Goal: Information Seeking & Learning: Find specific fact

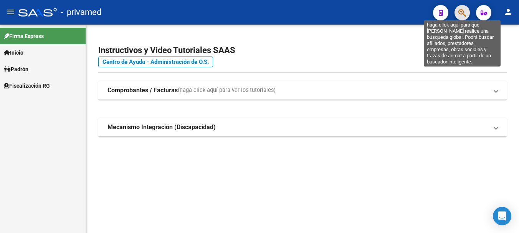
click at [463, 16] on icon "button" at bounding box center [463, 12] width 8 height 9
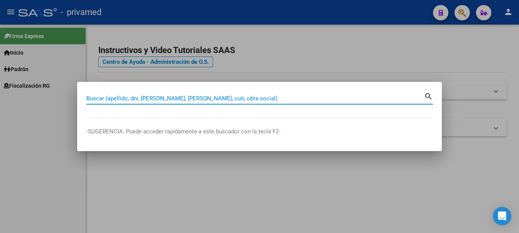
paste input "20365218154"
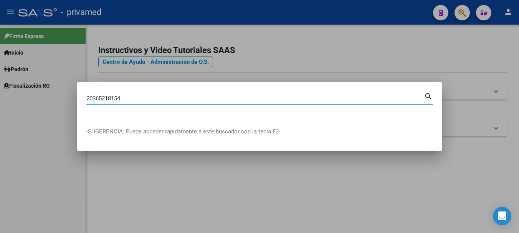
type input "20365218154"
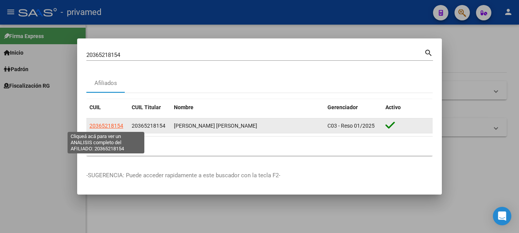
click at [115, 126] on span "20365218154" at bounding box center [106, 126] width 34 height 6
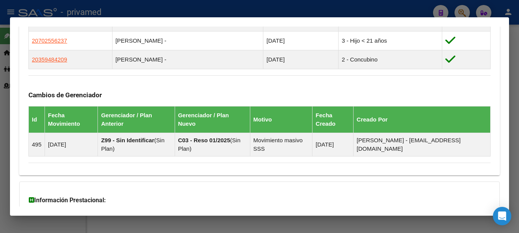
scroll to position [532, 0]
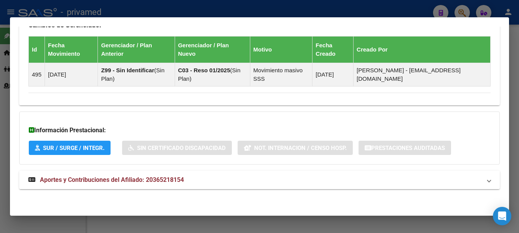
click at [133, 184] on strong "Aportes y Contribuciones del Afiliado: 20365218154" at bounding box center [106, 179] width 156 height 9
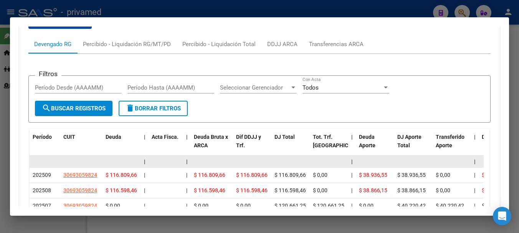
scroll to position [692, 0]
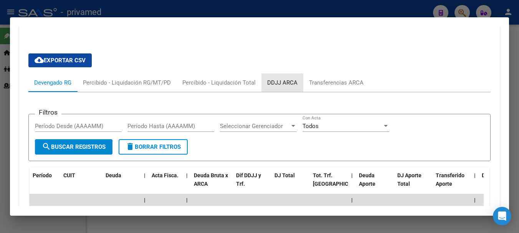
click at [305, 79] on div "Devengado RG Percibido - Liquidación RG/MT/PD Percibido - Liquidación Total DDJ…" at bounding box center [259, 82] width 462 height 18
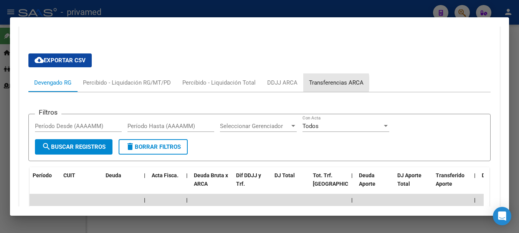
click at [313, 83] on div "Transferencias ARCA" at bounding box center [336, 82] width 55 height 8
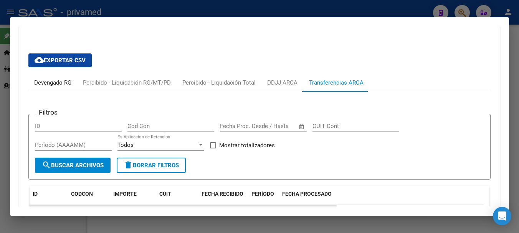
click at [58, 87] on div "Devengado RG" at bounding box center [52, 82] width 49 height 18
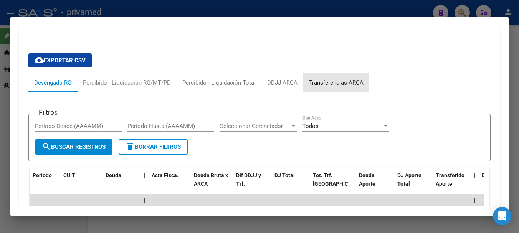
click at [319, 84] on div "Transferencias ARCA" at bounding box center [336, 82] width 55 height 8
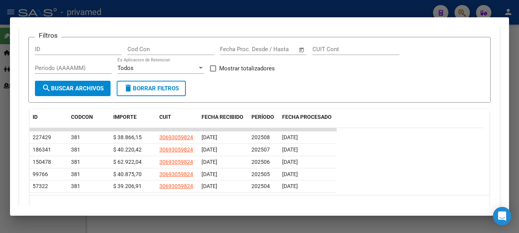
scroll to position [813, 0]
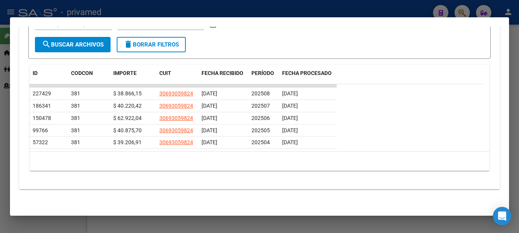
click at [330, 188] on div "cloud_download Exportar CSV Devengado RG Percibido - Liquidación RG/MT/PD Perci…" at bounding box center [259, 51] width 481 height 275
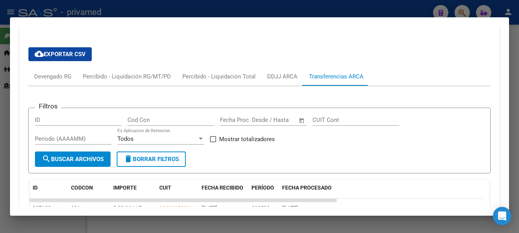
scroll to position [698, 0]
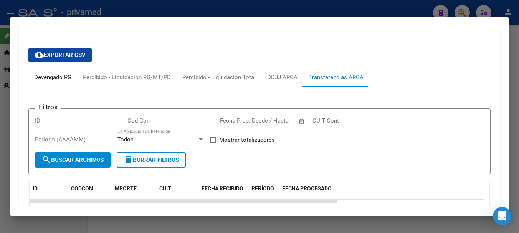
click at [66, 78] on div "Devengado RG" at bounding box center [52, 77] width 37 height 8
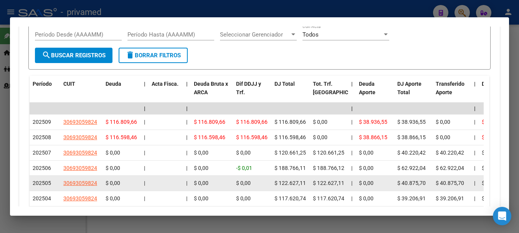
scroll to position [813, 0]
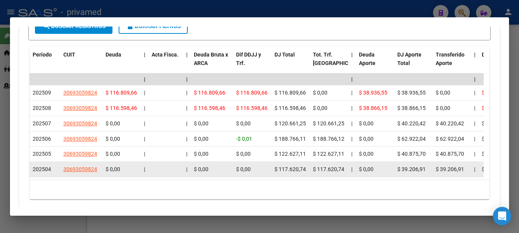
drag, startPoint x: 26, startPoint y: 124, endPoint x: 380, endPoint y: 175, distance: 357.8
click at [380, 175] on div "cloud_download Exportar CSV Devengado RG Percibido - Liquidación RG/MT/PD Perci…" at bounding box center [259, 69] width 481 height 285
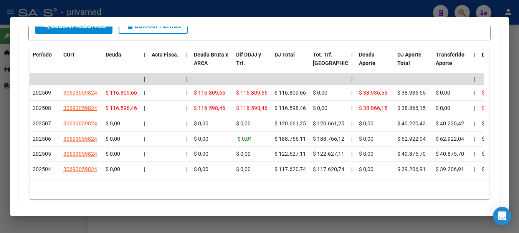
click at [383, 199] on div "10 total 1" at bounding box center [260, 189] width 460 height 19
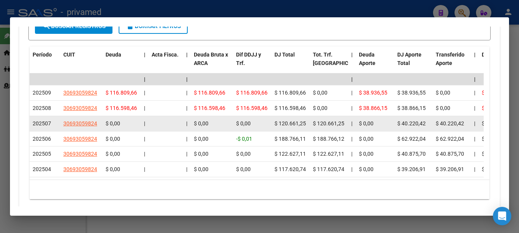
drag, startPoint x: 354, startPoint y: 123, endPoint x: 30, endPoint y: 129, distance: 323.8
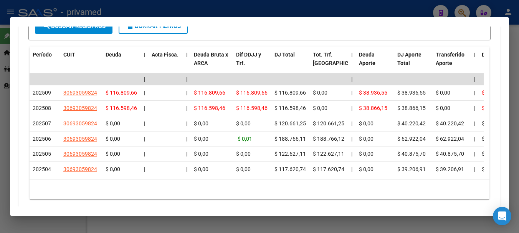
click at [217, 199] on div "10 total 1" at bounding box center [260, 189] width 460 height 19
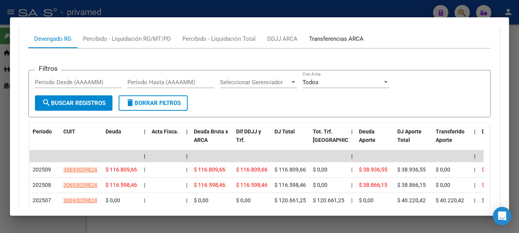
click at [320, 38] on div "Transferencias ARCA" at bounding box center [336, 39] width 55 height 8
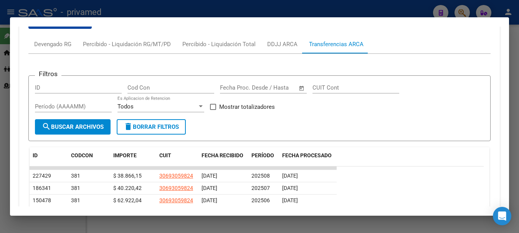
scroll to position [698, 0]
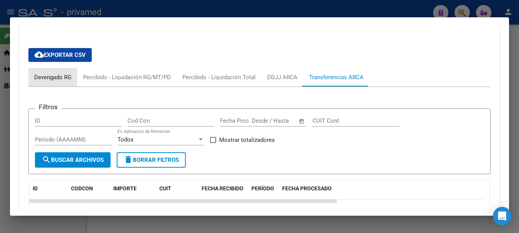
click at [53, 79] on div "Devengado RG" at bounding box center [52, 77] width 37 height 8
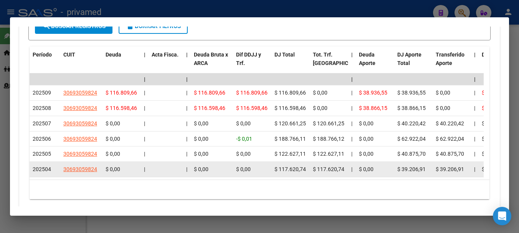
scroll to position [775, 0]
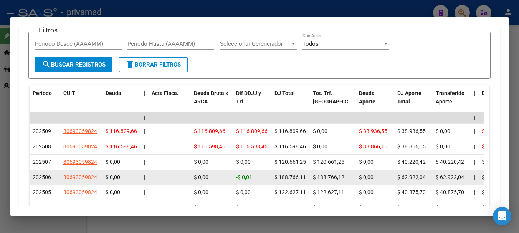
drag, startPoint x: 348, startPoint y: 176, endPoint x: 315, endPoint y: 180, distance: 33.0
click at [315, 180] on datatable-body-cell "$ 188.766,12" at bounding box center [329, 177] width 38 height 15
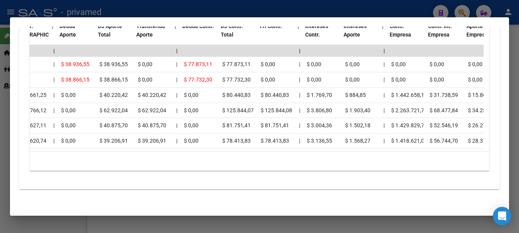
scroll to position [0, 300]
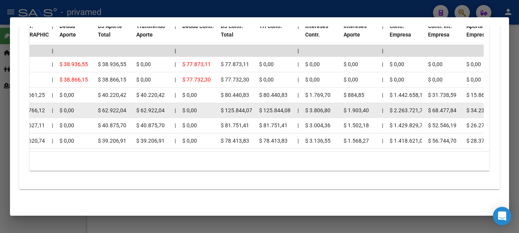
drag, startPoint x: 303, startPoint y: 101, endPoint x: 375, endPoint y: 103, distance: 72.2
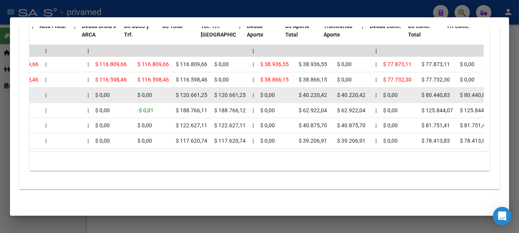
scroll to position [0, 136]
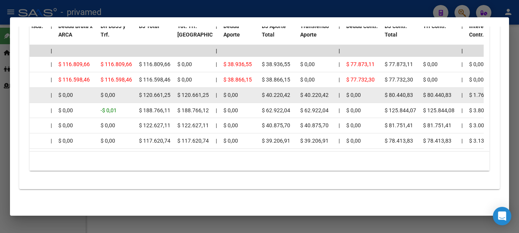
drag, startPoint x: 59, startPoint y: 90, endPoint x: 405, endPoint y: 87, distance: 346.4
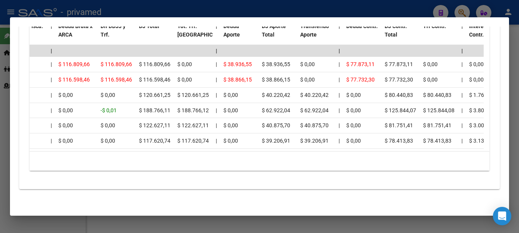
click at [172, 169] on div "10 total 1" at bounding box center [260, 160] width 460 height 19
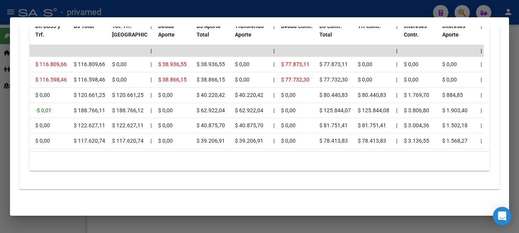
scroll to position [0, 234]
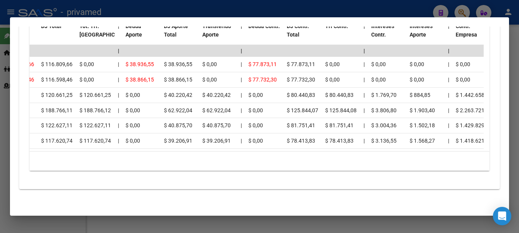
click at [99, 161] on div "10 total 1" at bounding box center [260, 160] width 460 height 19
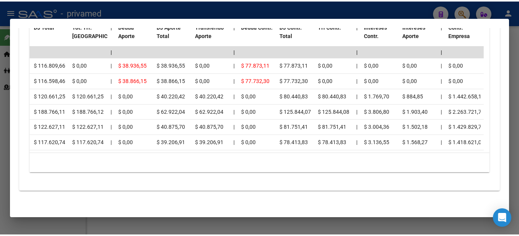
scroll to position [847, 0]
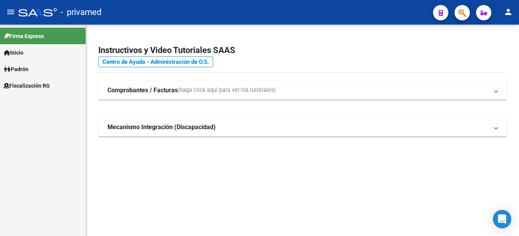
click at [464, 17] on icon "button" at bounding box center [463, 12] width 8 height 9
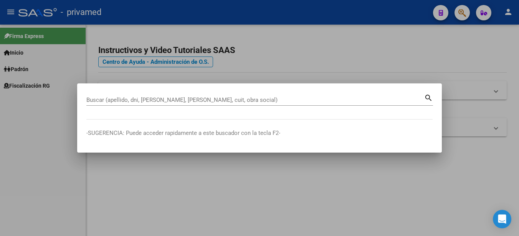
drag, startPoint x: 213, startPoint y: 106, endPoint x: 198, endPoint y: 101, distance: 15.8
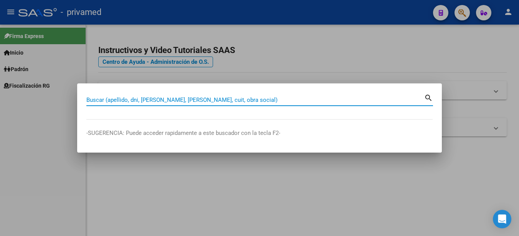
paste input "95479129"
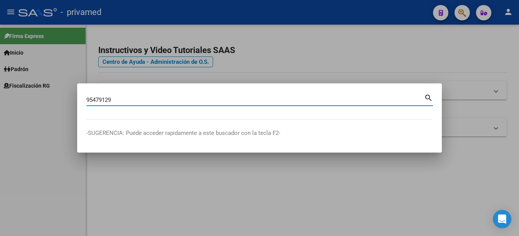
type input "95479129"
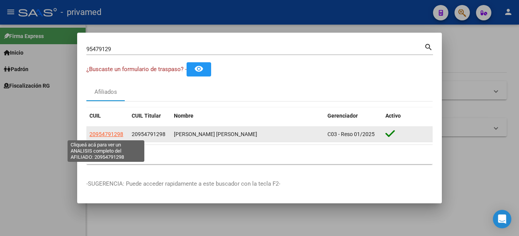
click at [102, 133] on span "20954791298" at bounding box center [106, 134] width 34 height 6
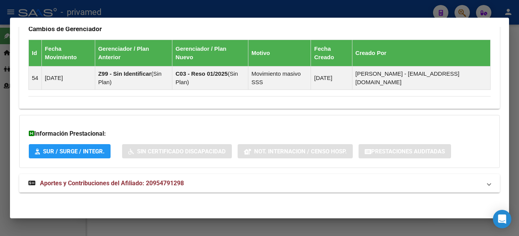
scroll to position [466, 0]
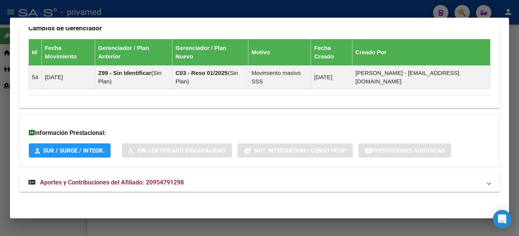
click at [127, 189] on mat-expansion-panel-header "Aportes y Contribuciones del Afiliado: 20954791298" at bounding box center [259, 182] width 481 height 18
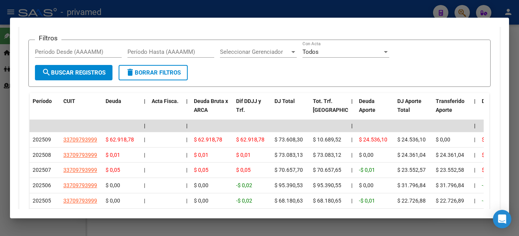
scroll to position [742, 0]
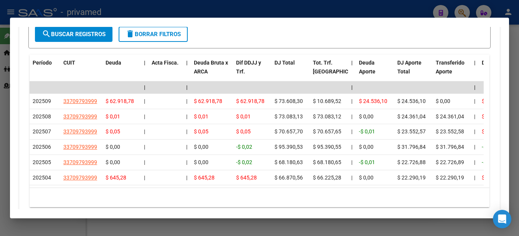
click at [276, 211] on mat-dialog-container "Análisis Afiliado - CUIL: 20954791298 DATOS PADRÓN ÁGIL: [PERSON_NAME] [PERSON_…" at bounding box center [259, 118] width 499 height 200
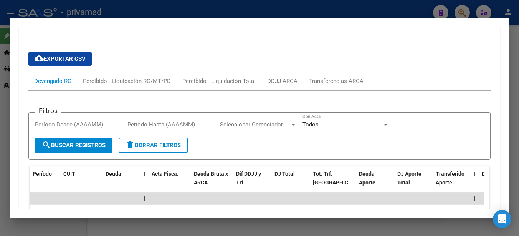
scroll to position [626, 0]
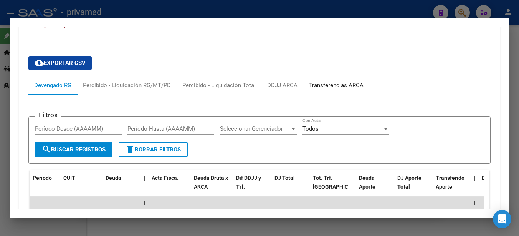
click at [336, 87] on div "Transferencias ARCA" at bounding box center [336, 85] width 55 height 8
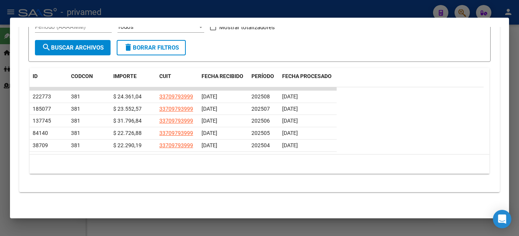
scroll to position [747, 0]
click at [302, 209] on mat-dialog-container "Análisis Afiliado - CUIL: 20954791298 DATOS PADRÓN ÁGIL: [PERSON_NAME] [PERSON_…" at bounding box center [259, 118] width 499 height 200
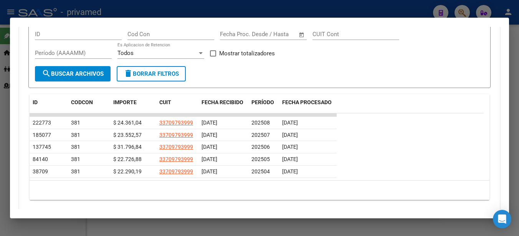
scroll to position [709, 0]
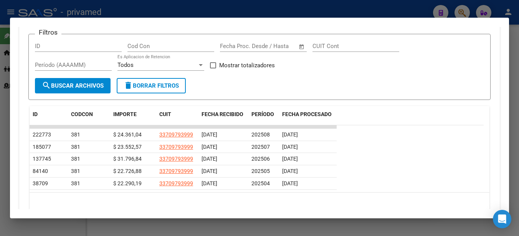
click at [330, 208] on div "10 total 1" at bounding box center [260, 201] width 460 height 19
click at [316, 204] on div "10 total 1" at bounding box center [260, 201] width 460 height 19
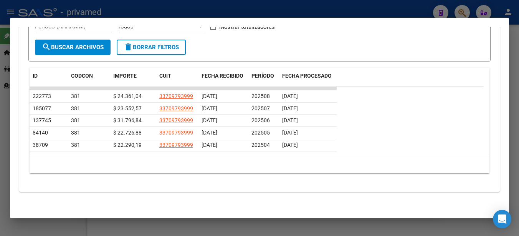
click at [342, 183] on div "cloud_download Exportar CSV Devengado RG Percibido - Liquidación RG/MT/PD Perci…" at bounding box center [259, 57] width 481 height 256
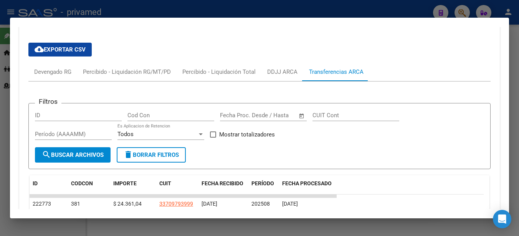
scroll to position [632, 0]
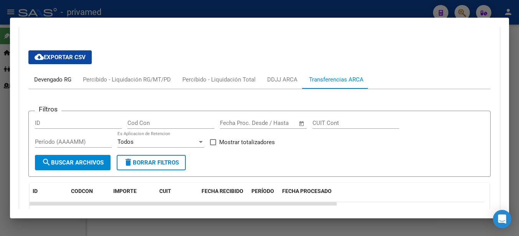
click at [63, 81] on div "Devengado RG" at bounding box center [52, 79] width 37 height 8
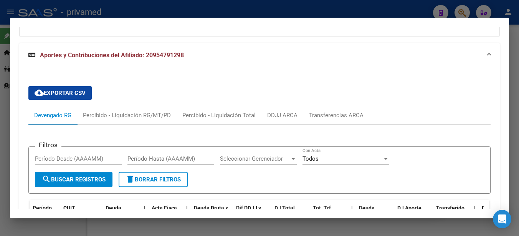
scroll to position [568, 0]
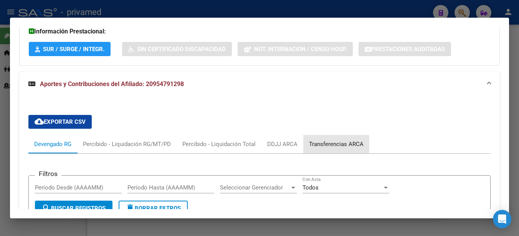
click at [326, 144] on div "Transferencias ARCA" at bounding box center [336, 144] width 55 height 8
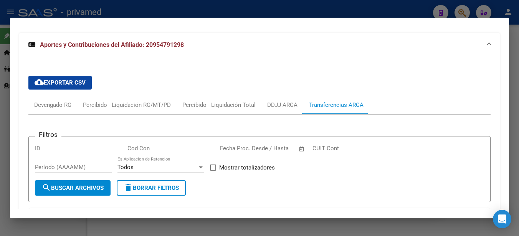
scroll to position [606, 0]
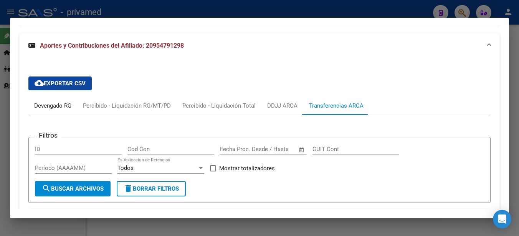
click at [46, 101] on div "Devengado RG" at bounding box center [52, 105] width 49 height 18
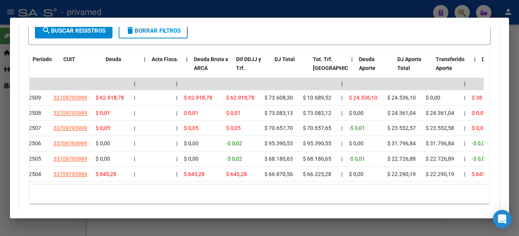
scroll to position [0, 0]
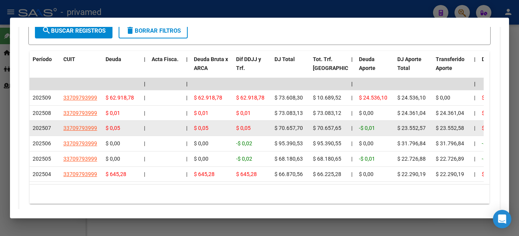
drag, startPoint x: 266, startPoint y: 128, endPoint x: 309, endPoint y: 128, distance: 43.0
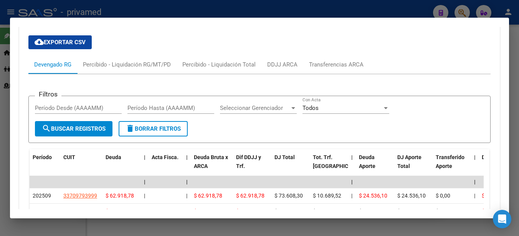
scroll to position [630, 0]
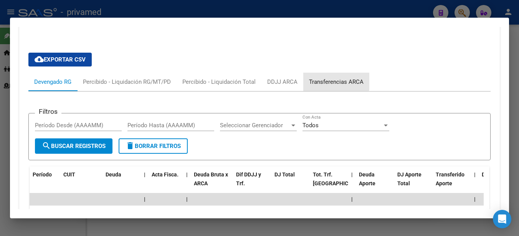
click at [331, 79] on div "Transferencias ARCA" at bounding box center [336, 82] width 55 height 8
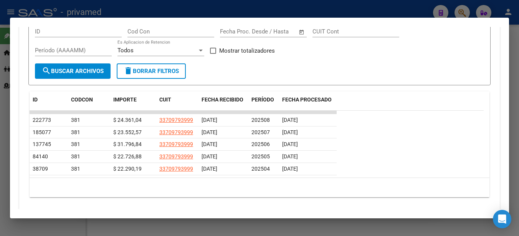
scroll to position [745, 0]
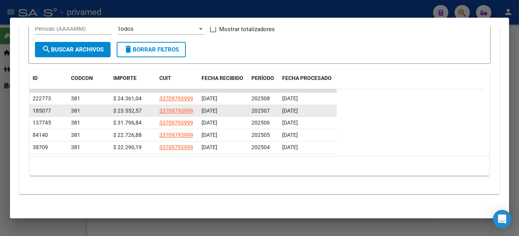
drag, startPoint x: 143, startPoint y: 111, endPoint x: 111, endPoint y: 110, distance: 31.9
click at [111, 110] on datatable-body-cell "$ 23.552,57" at bounding box center [133, 111] width 46 height 12
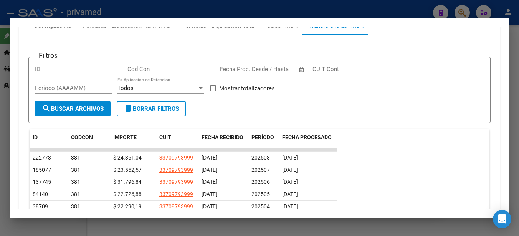
scroll to position [668, 0]
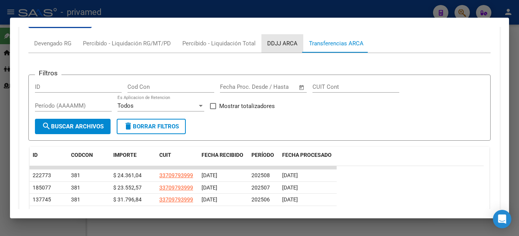
click at [279, 45] on div "DDJJ ARCA" at bounding box center [282, 43] width 30 height 8
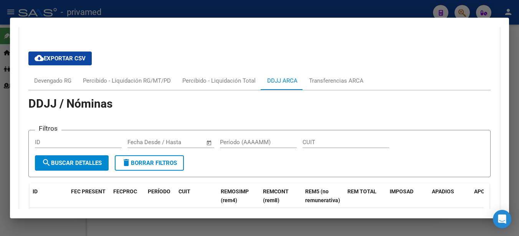
scroll to position [630, 0]
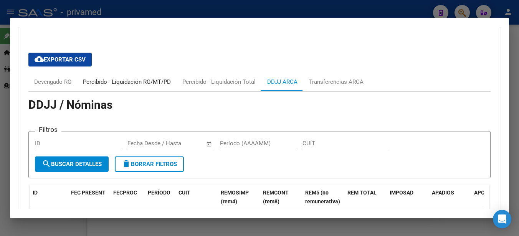
click at [120, 82] on div "Percibido - Liquidación RG/MT/PD" at bounding box center [127, 82] width 88 height 8
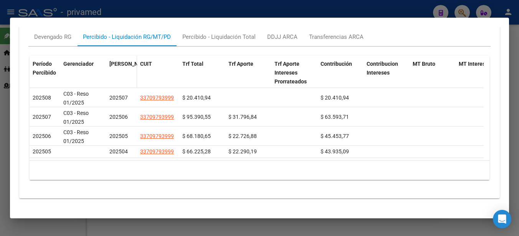
scroll to position [687, 0]
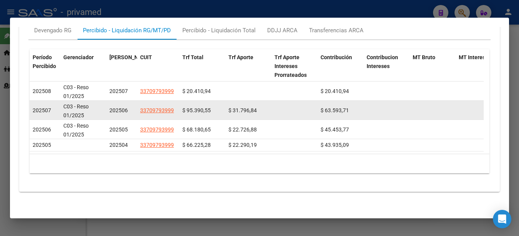
drag, startPoint x: 184, startPoint y: 104, endPoint x: 213, endPoint y: 104, distance: 28.4
click at [213, 106] on div "$ 95.390,55" at bounding box center [202, 110] width 40 height 9
drag, startPoint x: 269, startPoint y: 106, endPoint x: 227, endPoint y: 105, distance: 42.2
click at [227, 105] on datatable-body-cell "$ 31.796,84" at bounding box center [248, 110] width 46 height 19
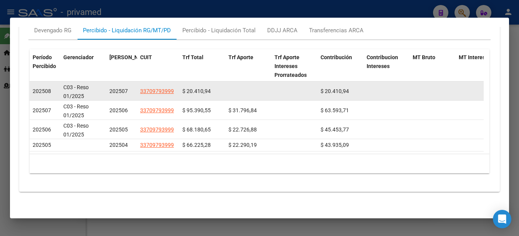
click at [104, 82] on datatable-body-cell "C03 - Reso 01/2025" at bounding box center [83, 90] width 46 height 19
drag, startPoint x: 215, startPoint y: 85, endPoint x: 179, endPoint y: 84, distance: 35.7
click at [179, 84] on div "202508 C03 - Reso 01/2025 202507 33709793999 $ 20.410,94 $ 20.410,94 $ 20.410,9…" at bounding box center [450, 90] width 841 height 19
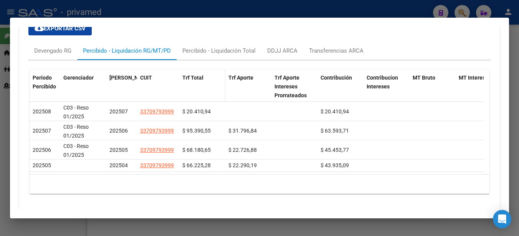
scroll to position [649, 0]
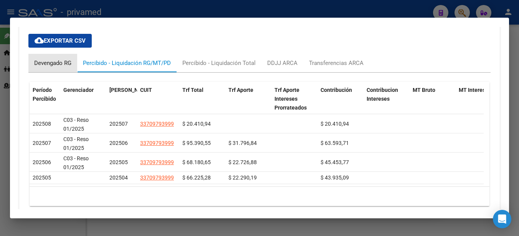
click at [42, 63] on div "Devengado RG" at bounding box center [52, 63] width 37 height 8
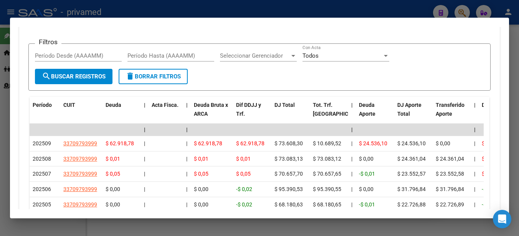
scroll to position [764, 0]
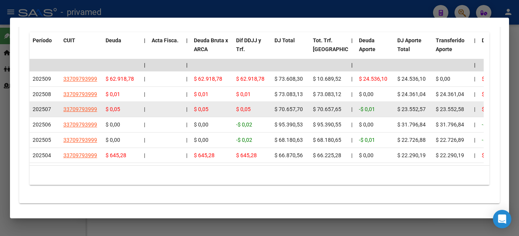
drag, startPoint x: 306, startPoint y: 109, endPoint x: 268, endPoint y: 111, distance: 38.1
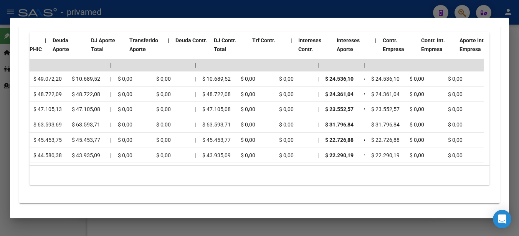
scroll to position [0, 0]
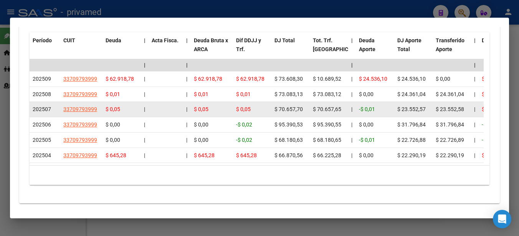
click at [297, 109] on span "$ 70.657,70" at bounding box center [289, 109] width 28 height 6
drag, startPoint x: 305, startPoint y: 109, endPoint x: 254, endPoint y: 109, distance: 51.5
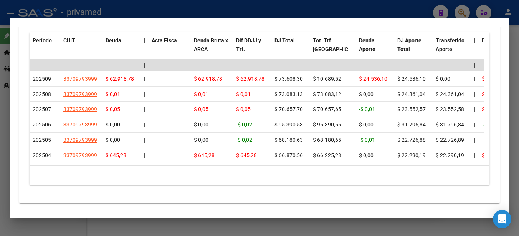
click at [295, 184] on div "10 total 1" at bounding box center [260, 175] width 460 height 19
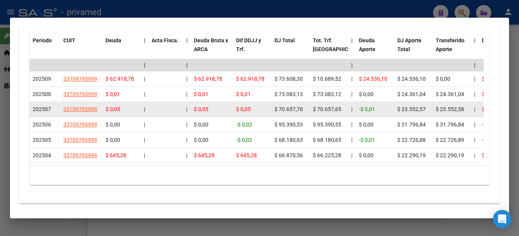
drag, startPoint x: 302, startPoint y: 108, endPoint x: 275, endPoint y: 108, distance: 27.7
click at [275, 108] on span "$ 70.657,70" at bounding box center [289, 109] width 28 height 6
copy span "$ 70.657,70"
